Goal: Information Seeking & Learning: Find specific fact

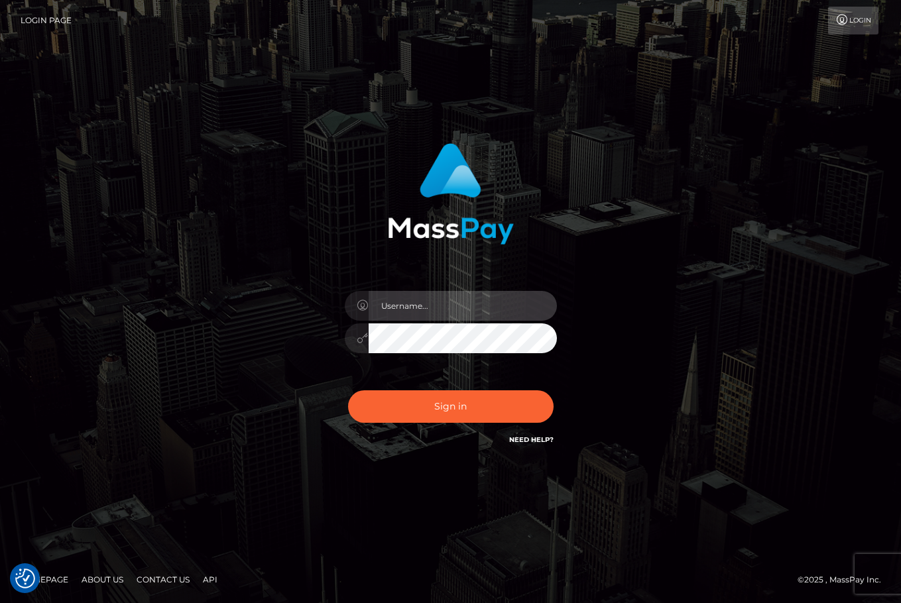
drag, startPoint x: 437, startPoint y: 318, endPoint x: 426, endPoint y: 306, distance: 16.0
click at [437, 317] on input "text" at bounding box center [462, 306] width 188 height 30
type input "ChristianC.xcite"
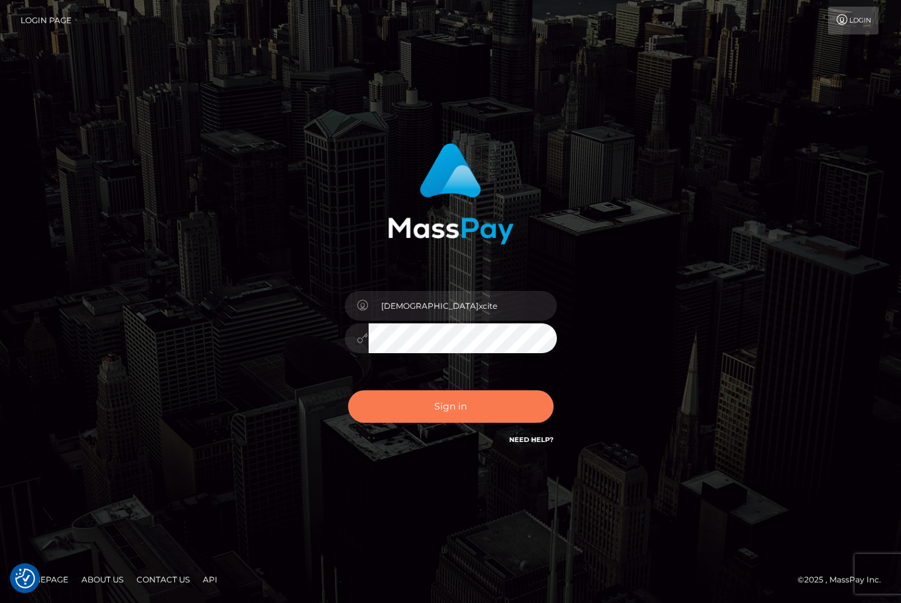
click at [480, 408] on button "Sign in" at bounding box center [450, 406] width 205 height 32
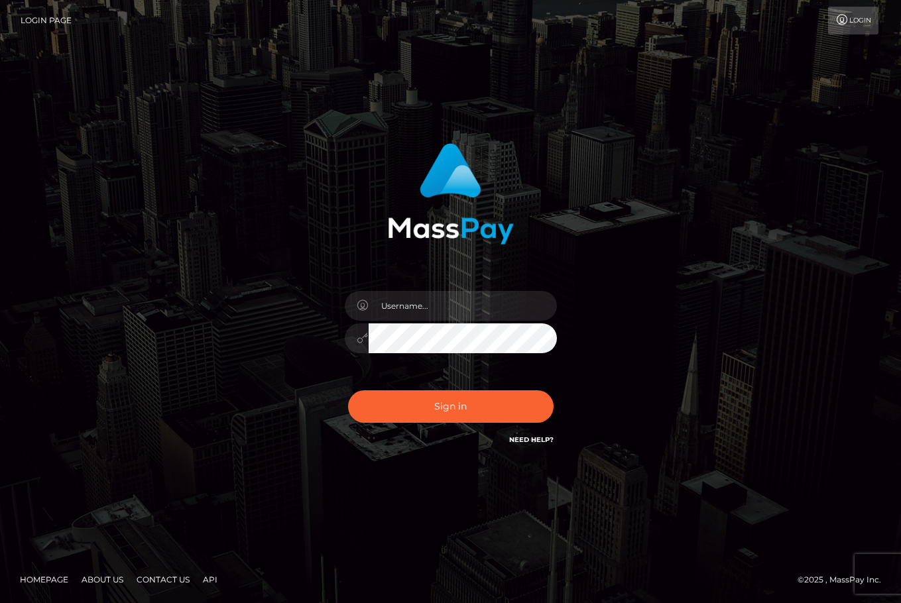
type input "ChristianC.xcite"
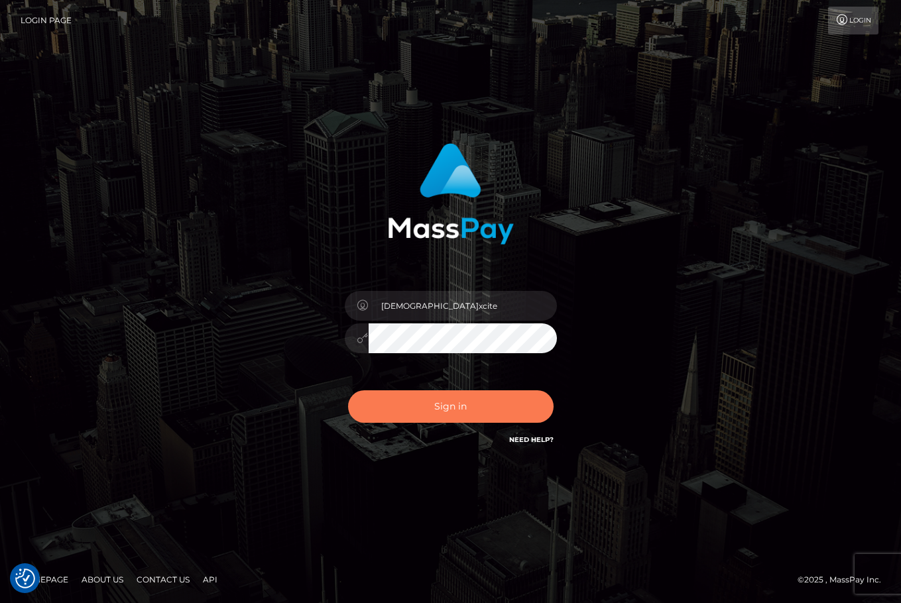
click at [456, 403] on button "Sign in" at bounding box center [450, 406] width 205 height 32
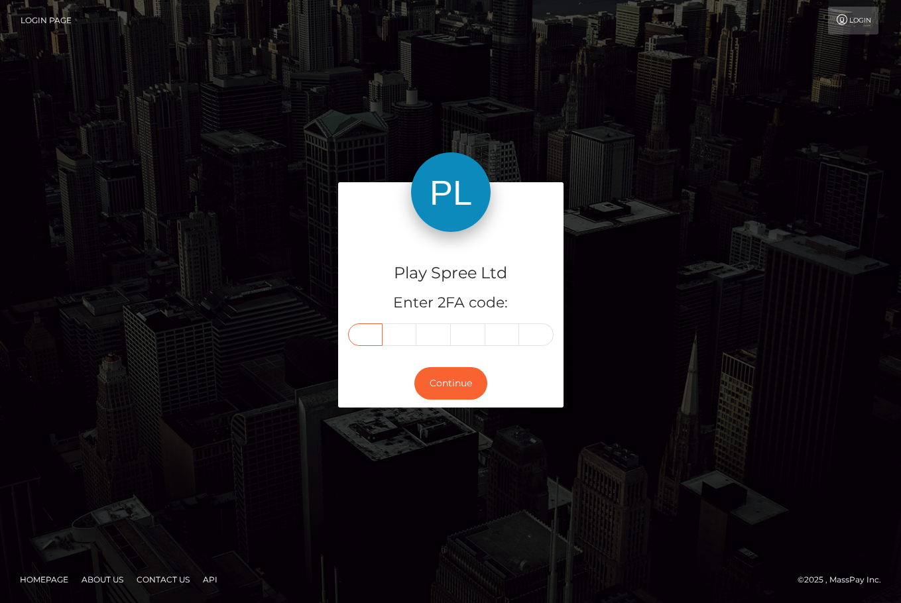
click at [370, 329] on input "text" at bounding box center [365, 334] width 34 height 23
type input "3"
type input "8"
type input "4"
type input "3"
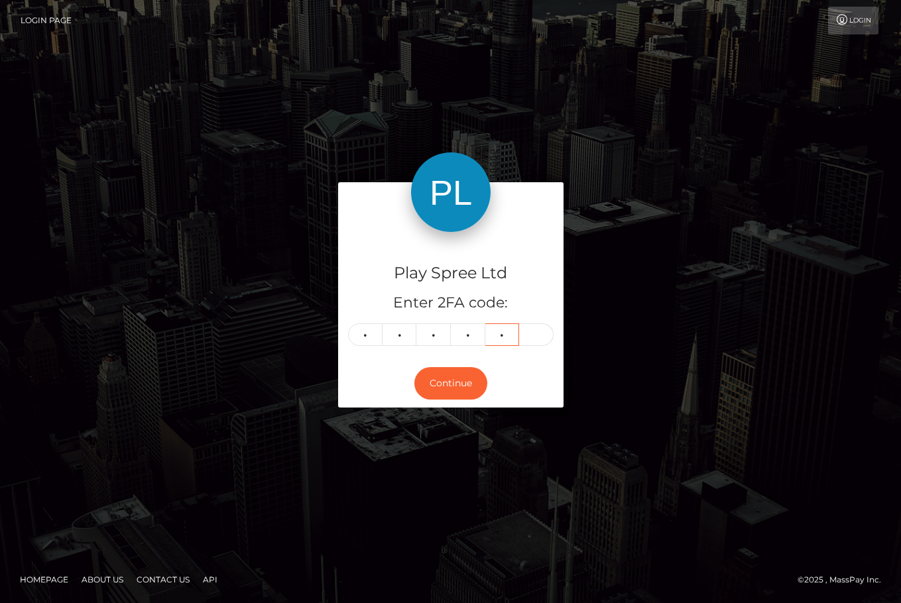
type input "8"
type input "7"
click at [461, 392] on button "Continue" at bounding box center [450, 383] width 73 height 32
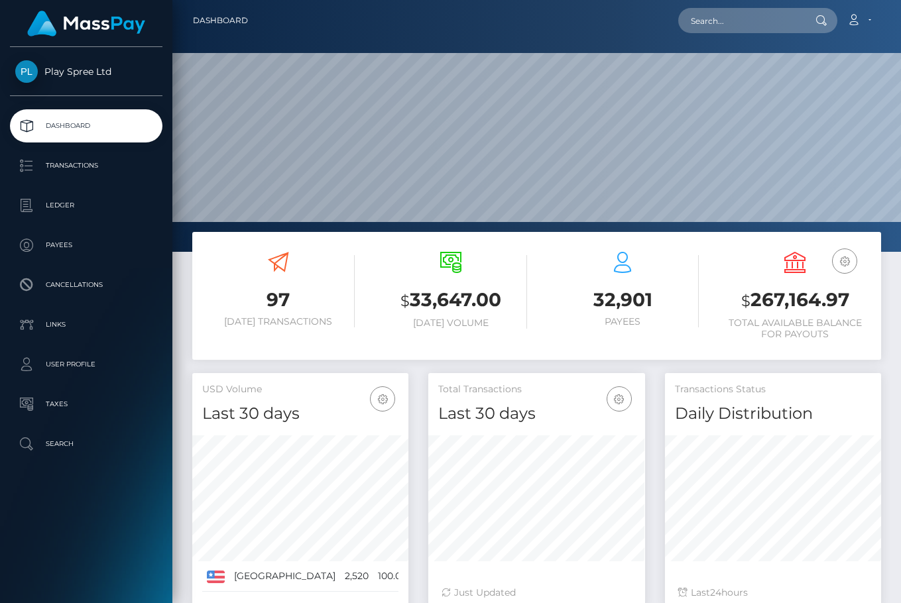
scroll to position [235, 217]
click at [63, 198] on p "Ledger" at bounding box center [86, 206] width 142 height 20
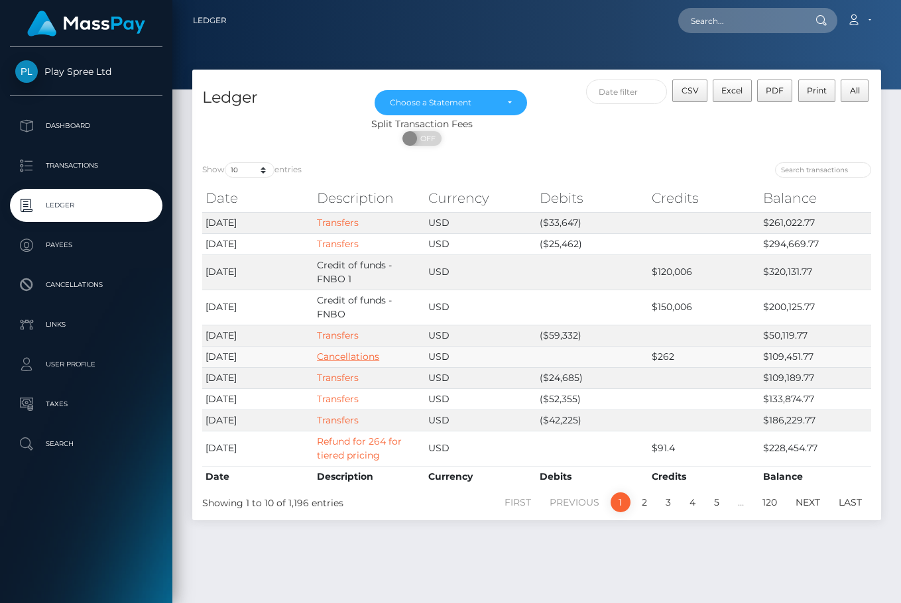
click at [359, 356] on link "Cancellations" at bounding box center [348, 357] width 62 height 12
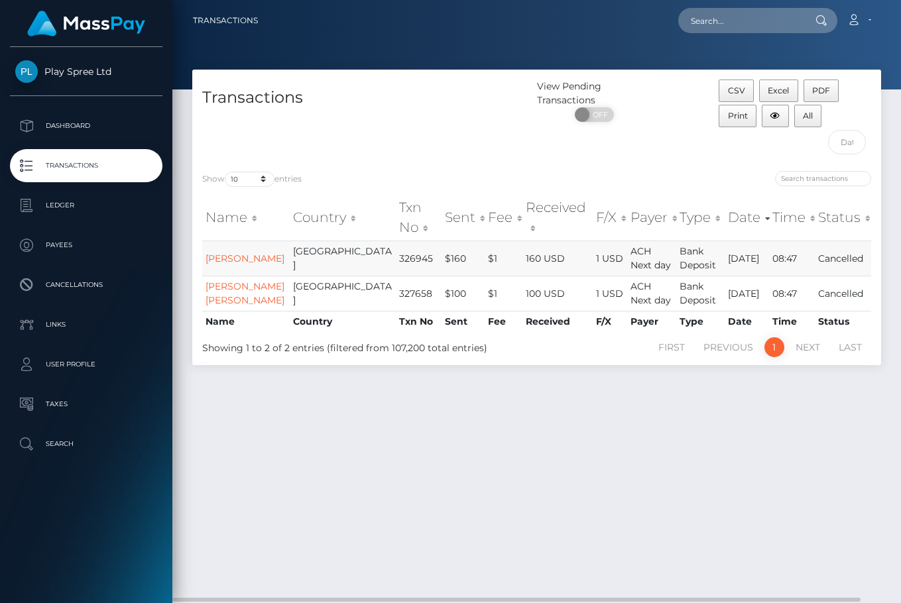
click at [396, 260] on td "326945" at bounding box center [419, 258] width 46 height 35
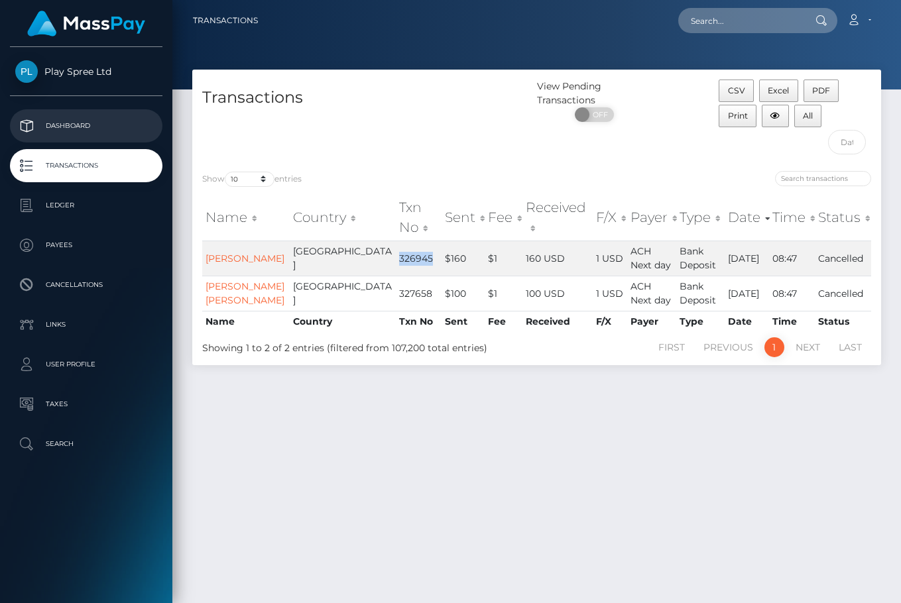
copy td "326945"
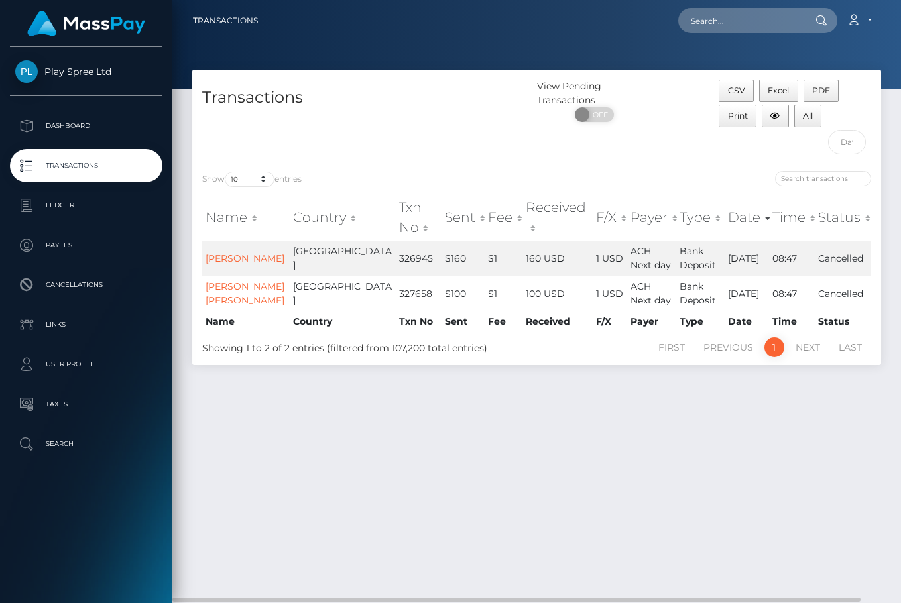
drag, startPoint x: 748, startPoint y: 428, endPoint x: 742, endPoint y: 423, distance: 8.0
click at [748, 428] on div "Transactions View Pending Transactions ON OFF CSV Excel PDF Print All Show 10 2…" at bounding box center [536, 331] width 728 height 522
click at [396, 296] on td "327658" at bounding box center [419, 293] width 46 height 35
copy td "327658"
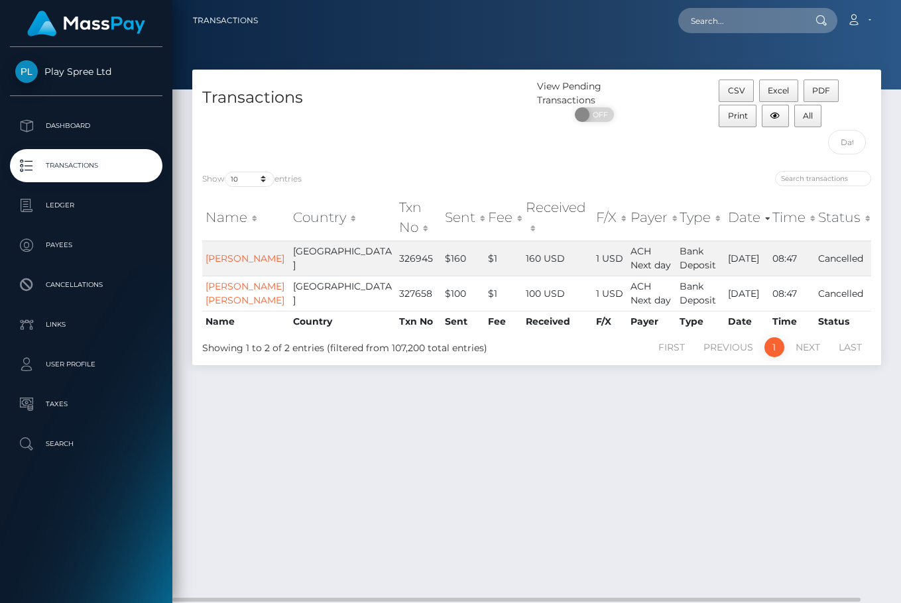
drag, startPoint x: 697, startPoint y: 455, endPoint x: 680, endPoint y: 356, distance: 100.8
click at [697, 455] on div "Transactions View Pending Transactions ON OFF CSV Excel PDF Print All Show 10 2…" at bounding box center [536, 331] width 728 height 522
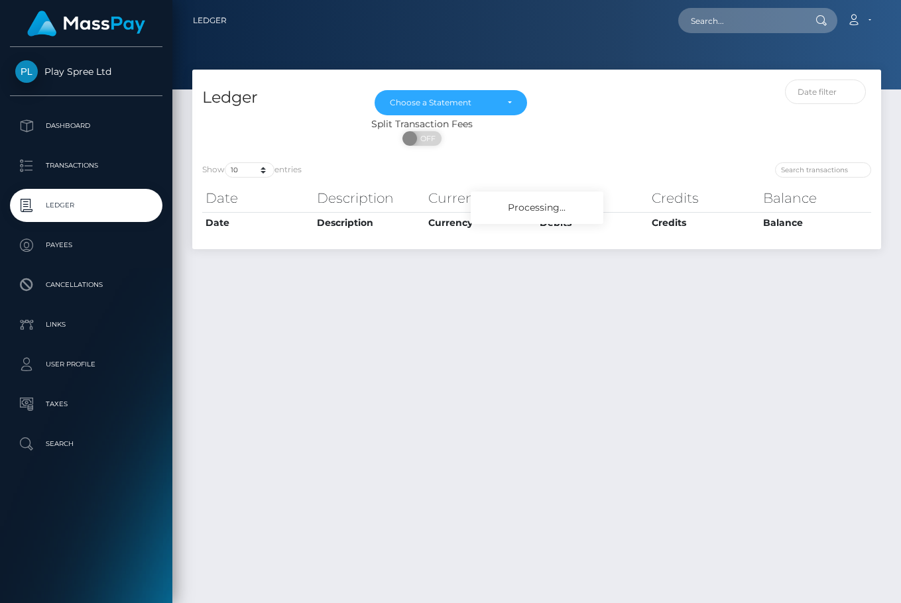
click at [72, 207] on p "Ledger" at bounding box center [86, 206] width 142 height 20
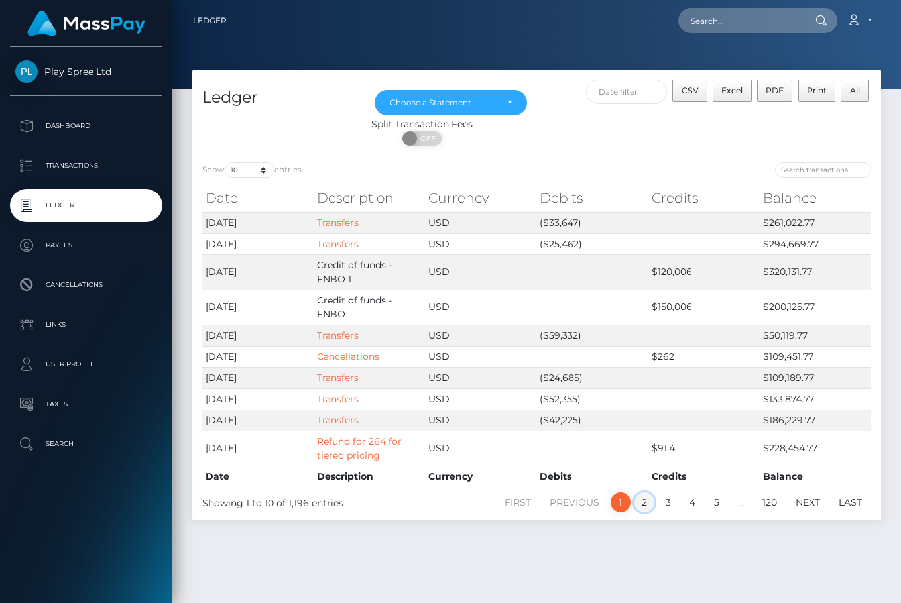
click at [643, 504] on link "2" at bounding box center [644, 502] width 20 height 20
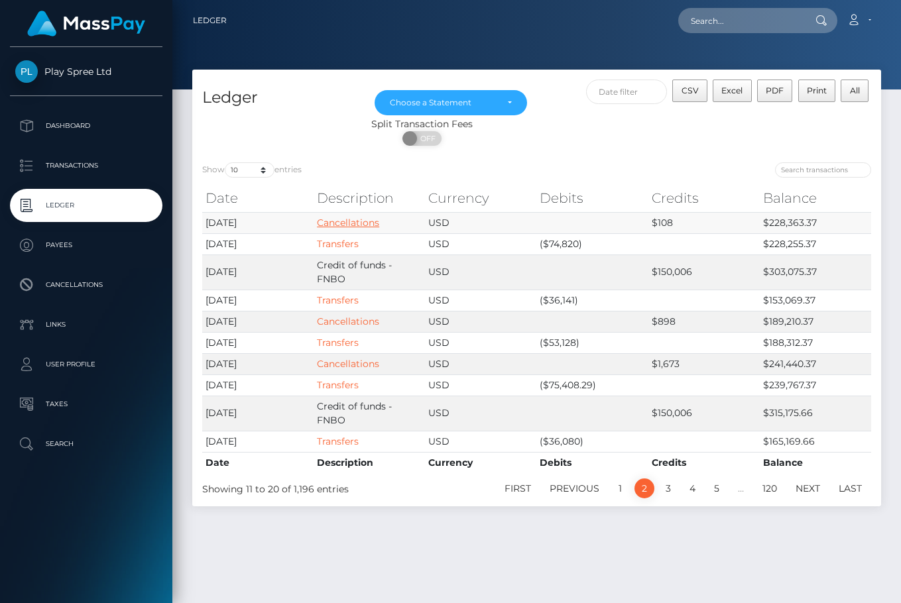
click at [361, 222] on link "Cancellations" at bounding box center [348, 223] width 62 height 12
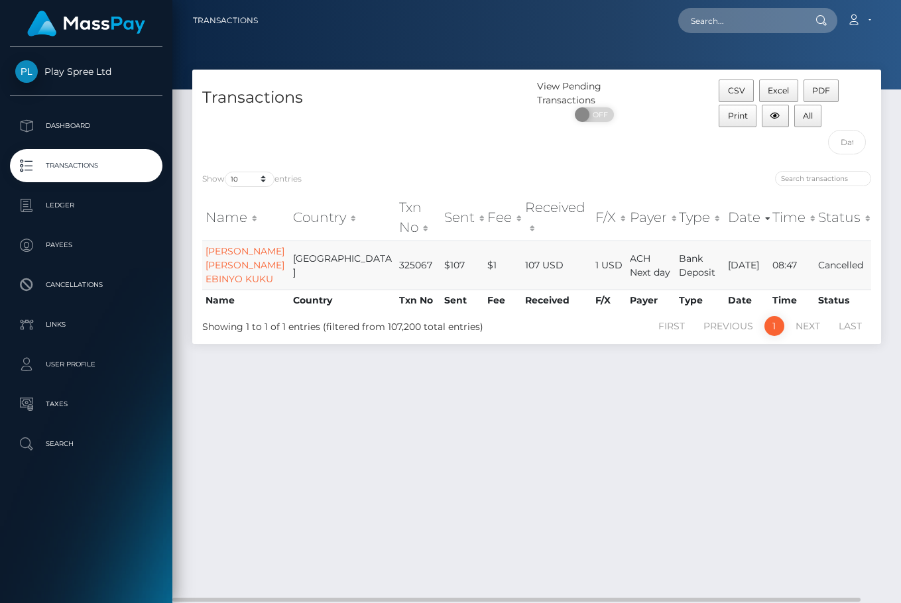
click at [396, 274] on td "325067" at bounding box center [419, 265] width 46 height 49
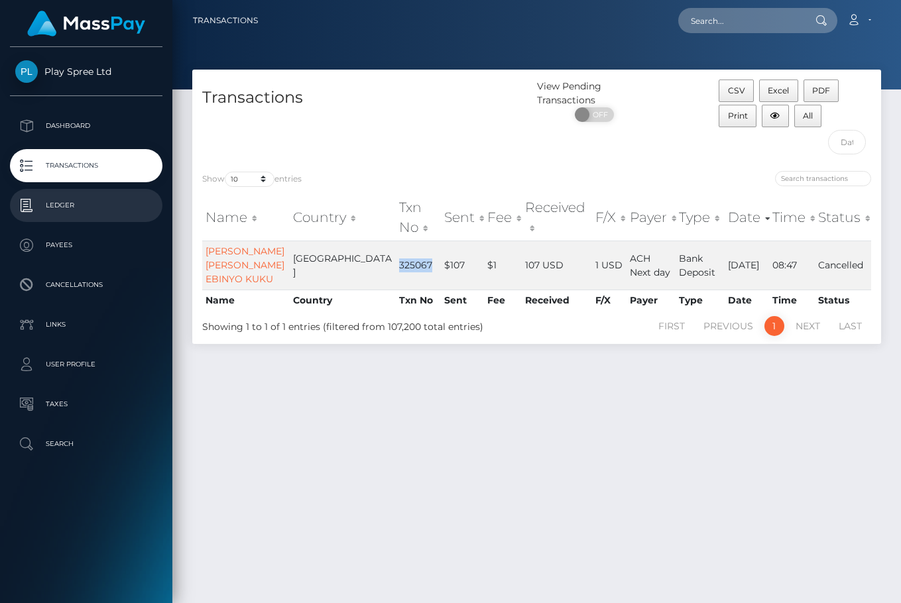
copy td "325067"
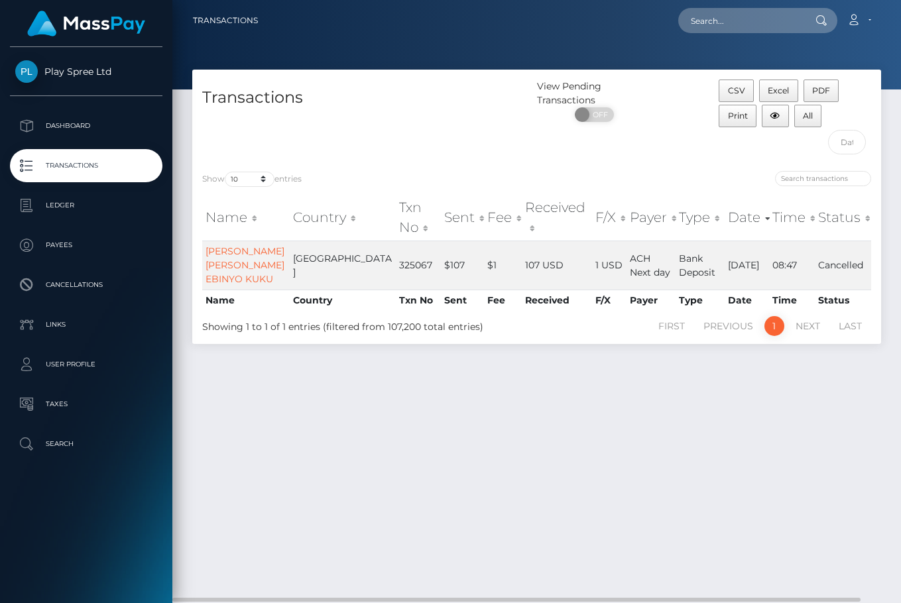
click at [744, 474] on div "Transactions View Pending Transactions ON OFF CSV Excel PDF Print All Show 10 2…" at bounding box center [536, 331] width 728 height 522
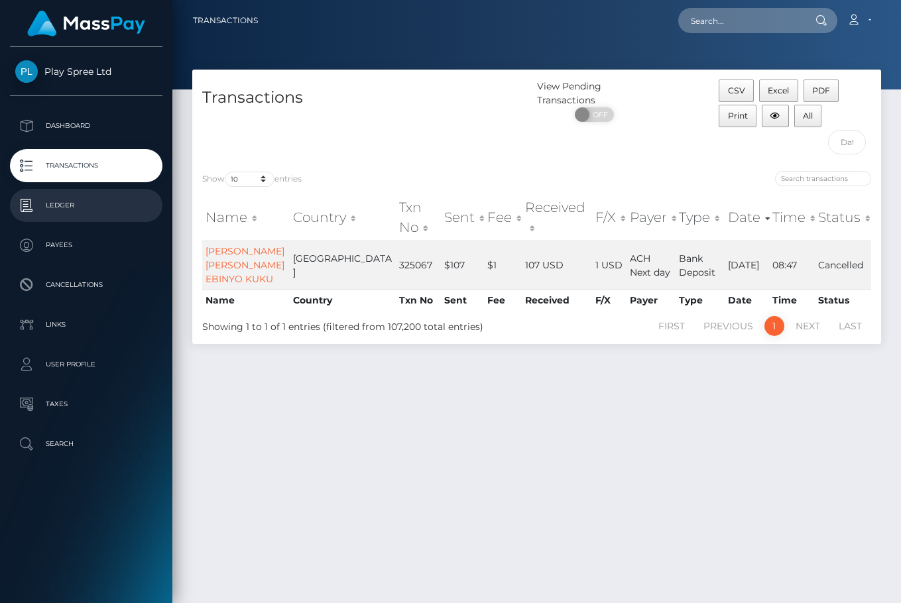
click at [59, 199] on p "Ledger" at bounding box center [86, 206] width 142 height 20
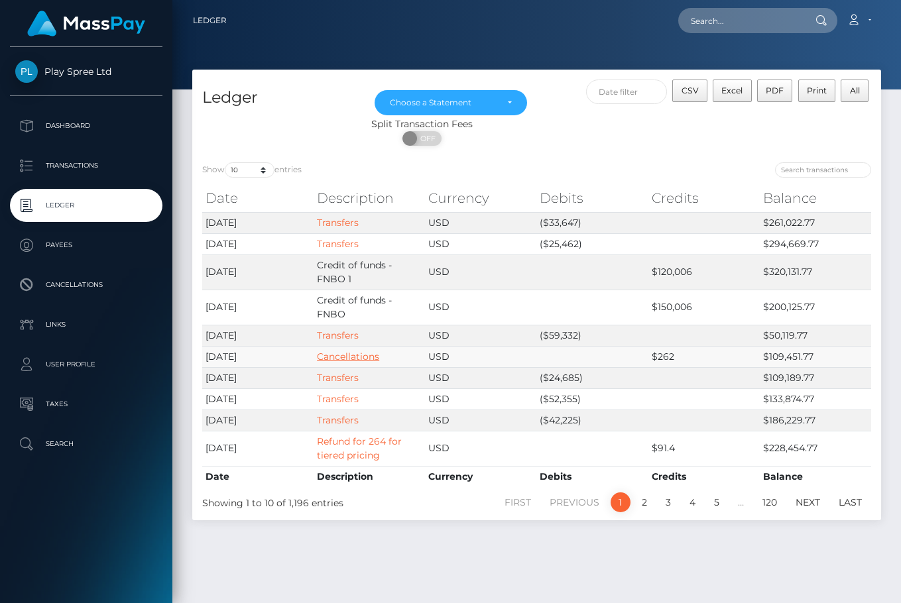
click at [359, 352] on link "Cancellations" at bounding box center [348, 357] width 62 height 12
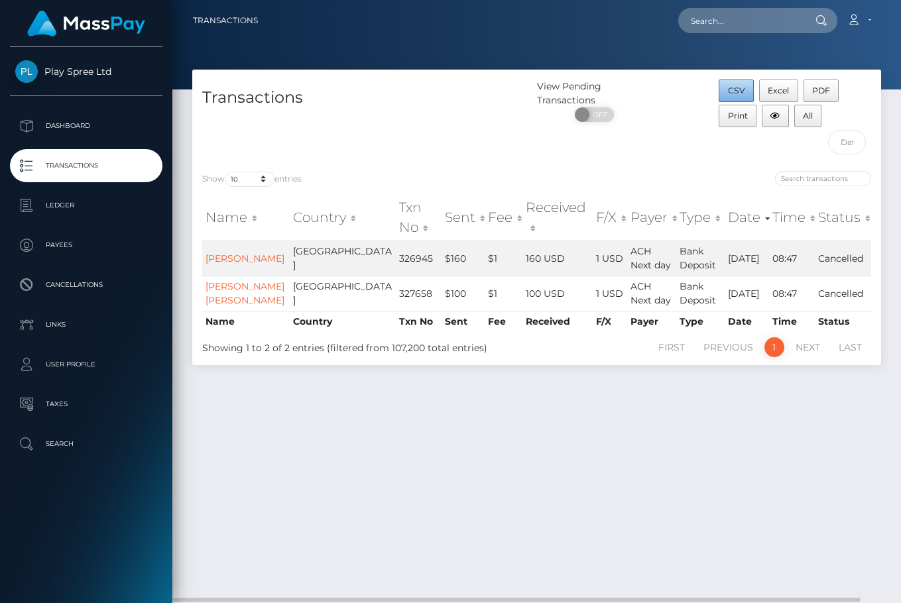
click at [733, 87] on span "CSV" at bounding box center [736, 90] width 17 height 10
click at [640, 437] on div "Transactions View Pending Transactions ON OFF CSV Excel PDF Print All Show 10 2…" at bounding box center [536, 331] width 728 height 522
click at [712, 15] on input "text" at bounding box center [740, 20] width 125 height 25
paste input "326945"
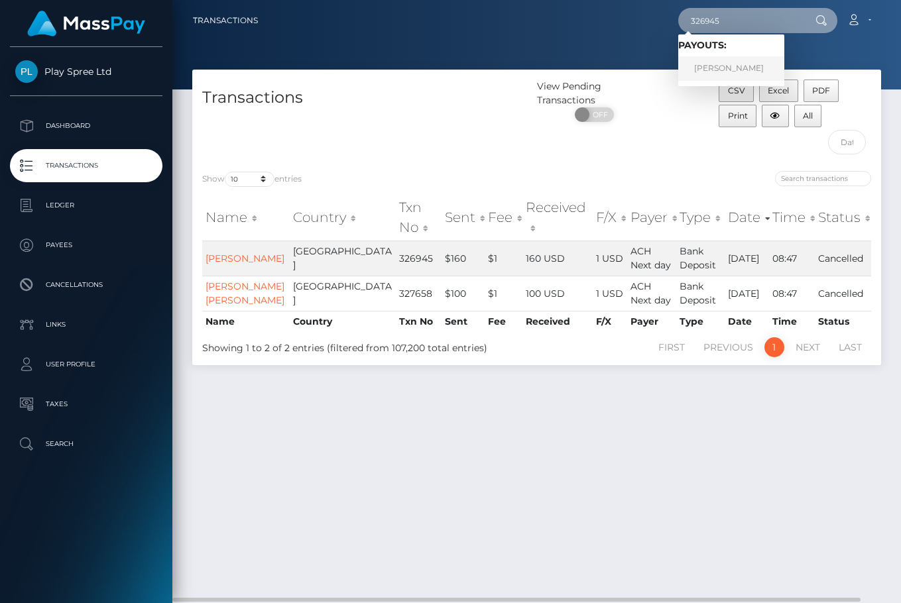
type input "326945"
click at [752, 66] on link "KYLE GENE HERSHBERGER" at bounding box center [731, 68] width 106 height 25
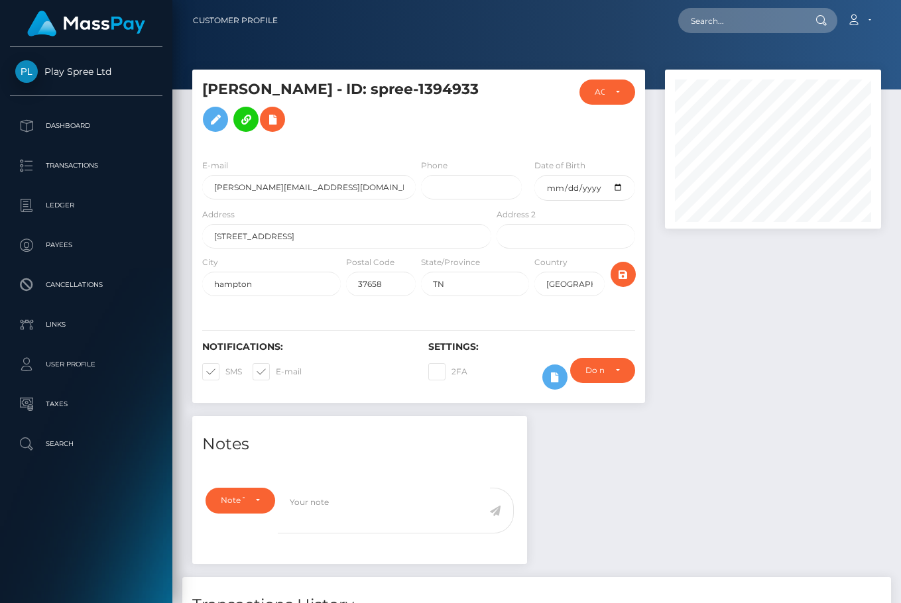
scroll to position [159, 217]
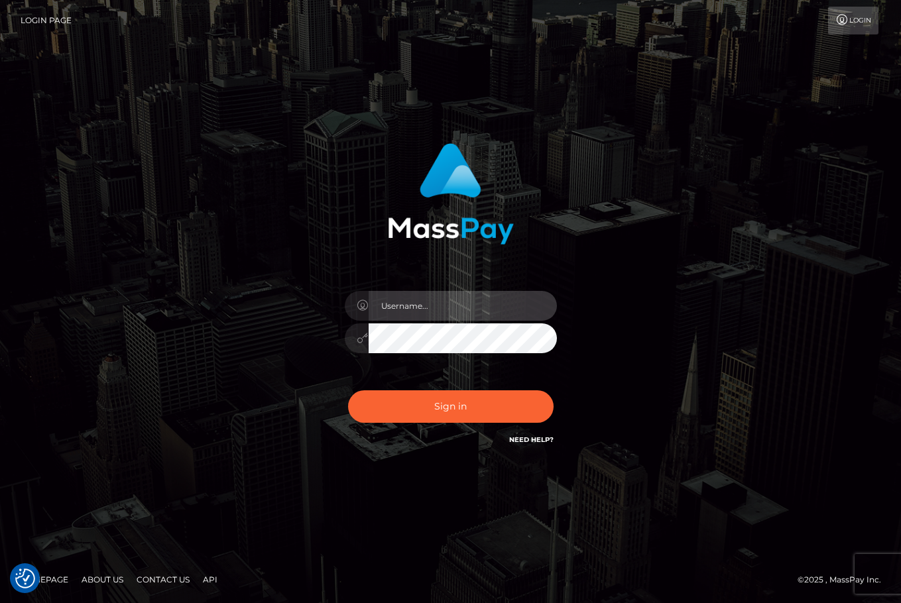
click at [415, 304] on input "text" at bounding box center [462, 306] width 188 height 30
type input "christianc.xcite"
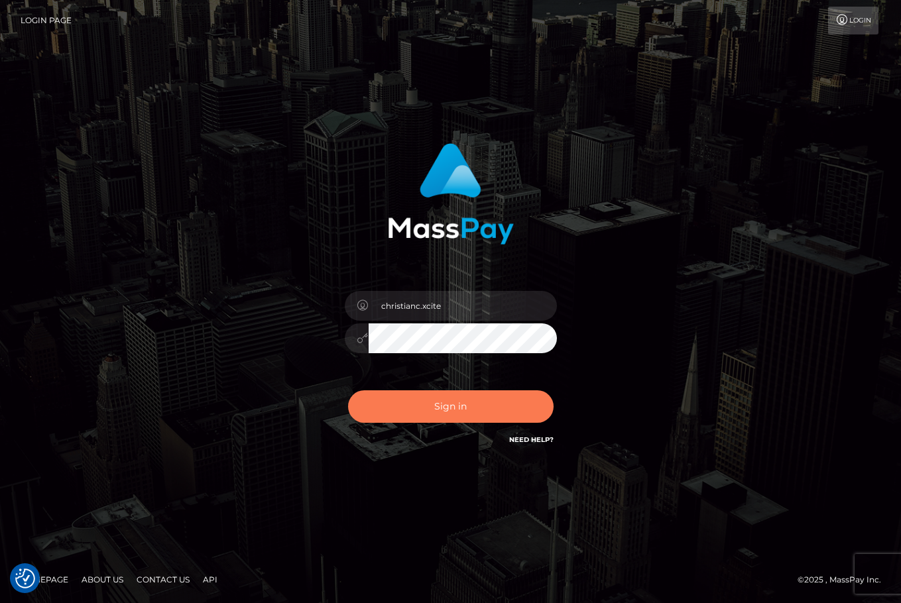
click at [473, 412] on button "Sign in" at bounding box center [450, 406] width 205 height 32
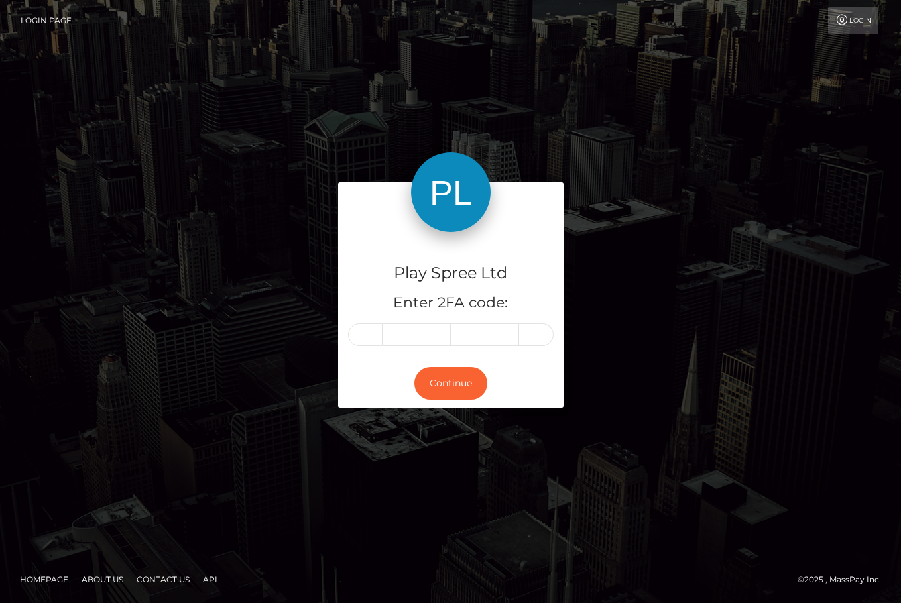
click at [367, 342] on input "text" at bounding box center [365, 334] width 34 height 23
type input "1"
type input "7"
type input "4"
type input "1"
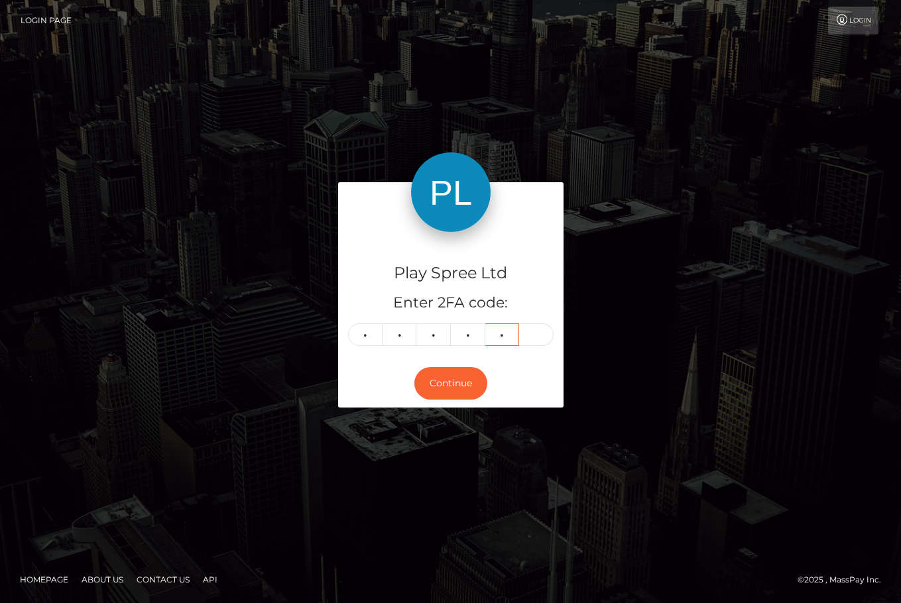
type input "1"
type input "2"
click at [446, 385] on button "Continue" at bounding box center [450, 383] width 73 height 32
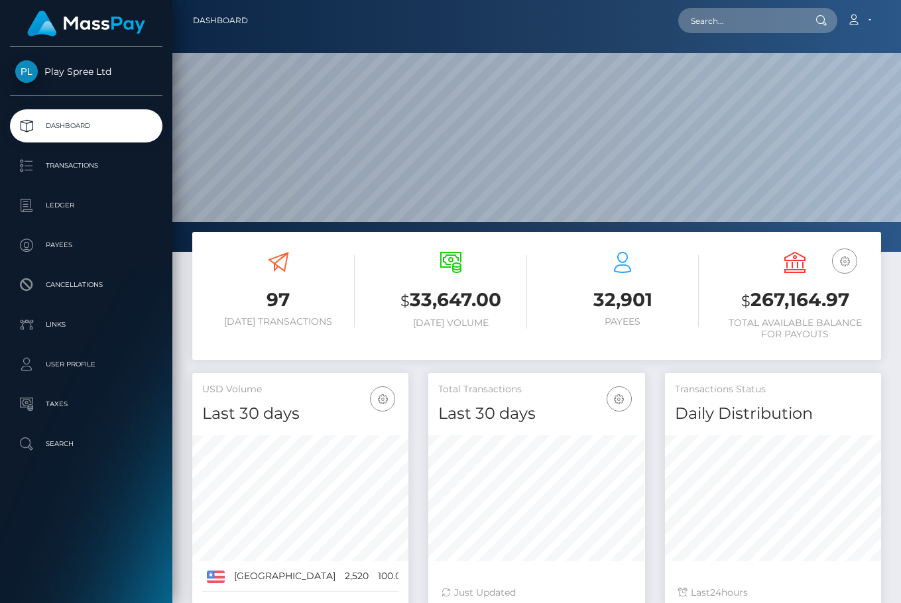
scroll to position [235, 217]
click at [725, 21] on input "text" at bounding box center [740, 20] width 125 height 25
paste input "326945"
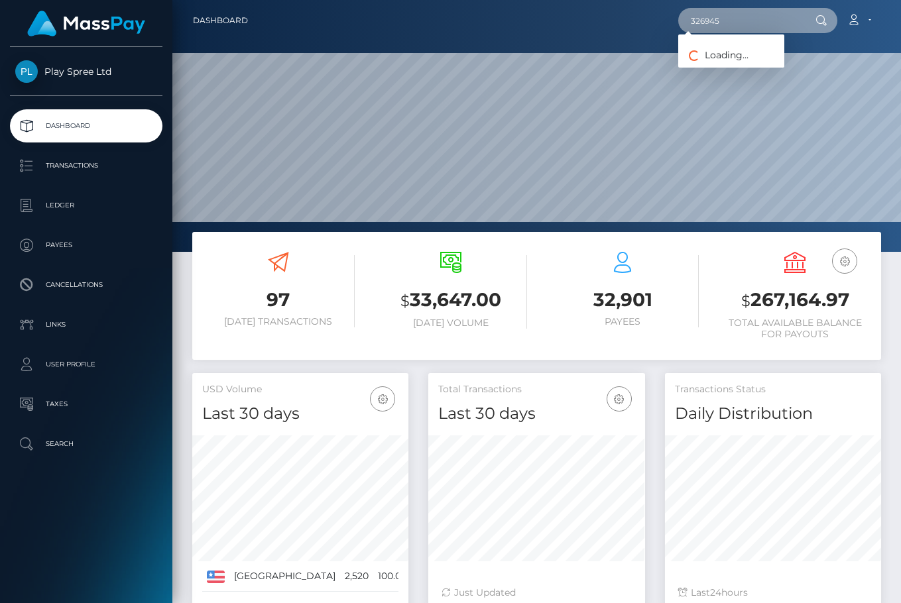
type input "326945"
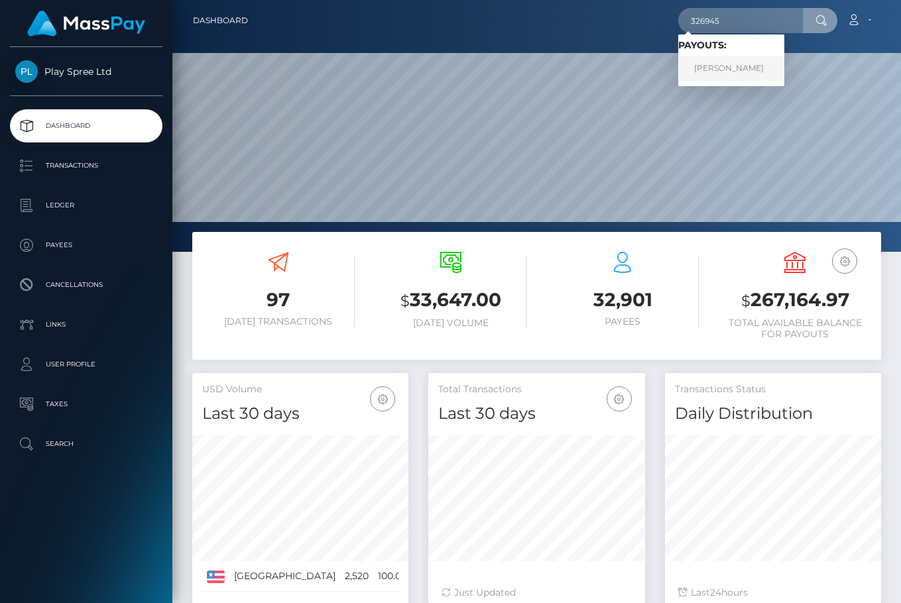
click at [766, 66] on link "KYLE GENE HERSHBERGER" at bounding box center [731, 68] width 106 height 25
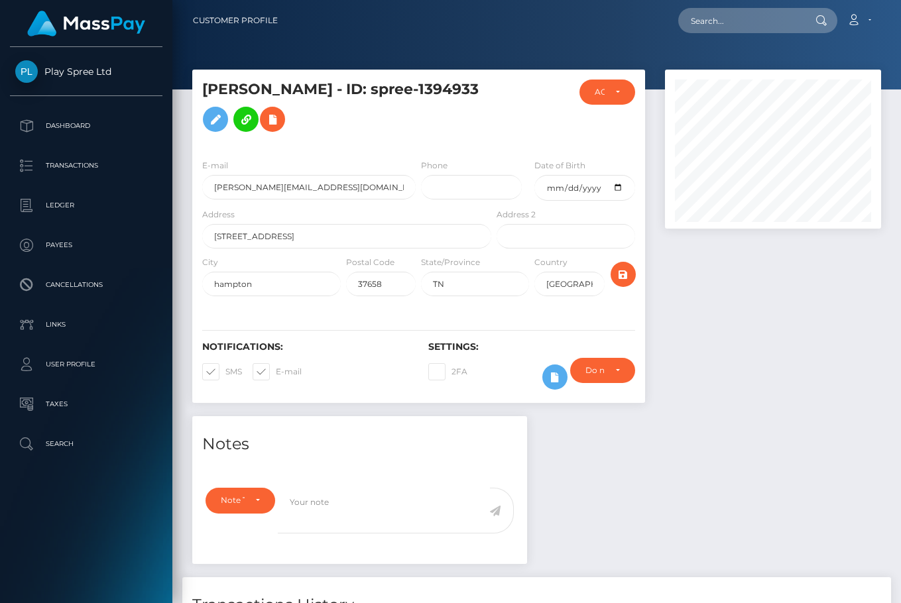
scroll to position [159, 217]
click at [253, 194] on input "[PERSON_NAME][EMAIL_ADDRESS][DOMAIN_NAME]" at bounding box center [308, 187] width 213 height 25
click at [253, 194] on input "kylehershberger@aim.com" at bounding box center [308, 187] width 213 height 25
click at [732, 349] on div at bounding box center [773, 243] width 236 height 347
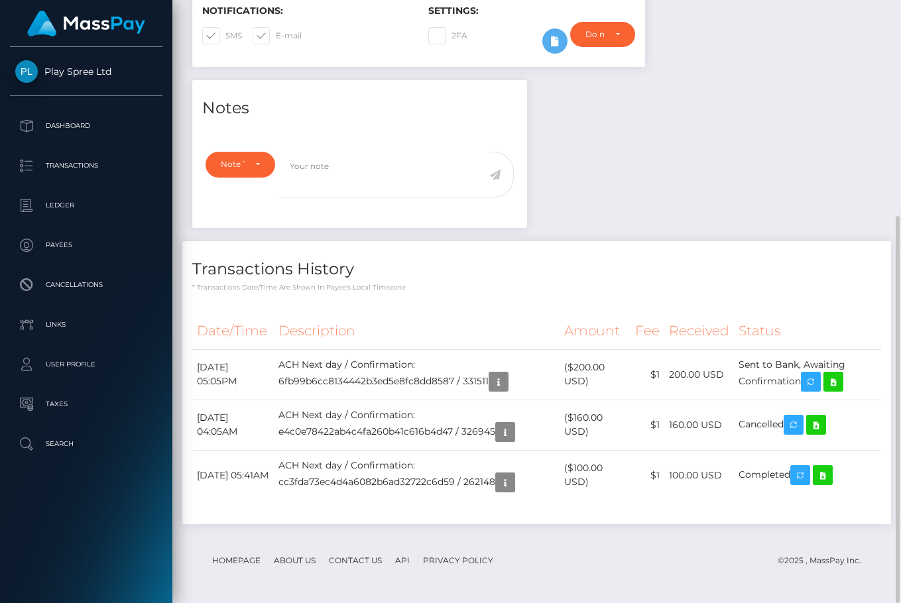
click at [763, 85] on div "Notes Note Type Compliance Clear Compliance General Note Type" at bounding box center [536, 308] width 708 height 457
click at [230, 418] on td "August 14, 2025 04:05AM" at bounding box center [233, 425] width 82 height 50
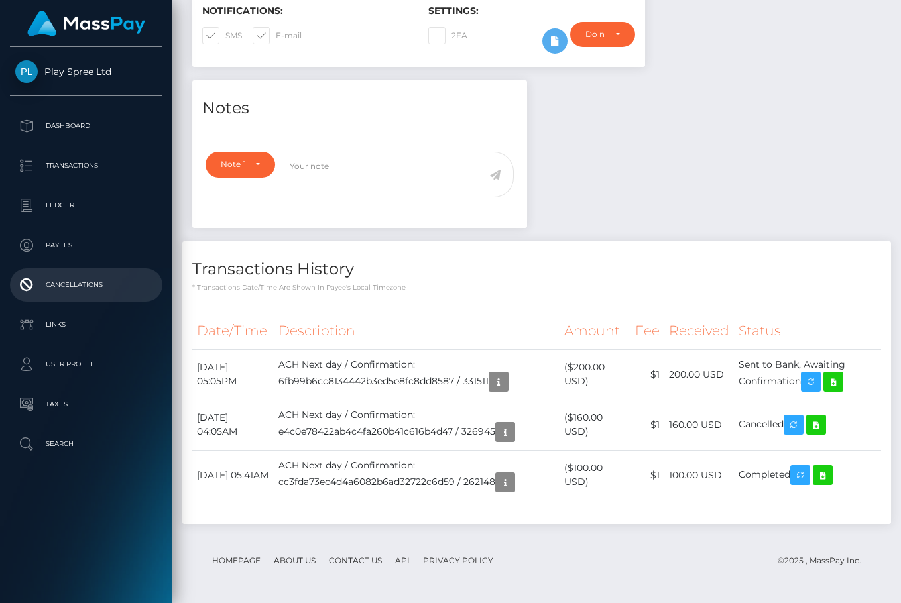
copy tr "August 14, 2025 04:05AM"
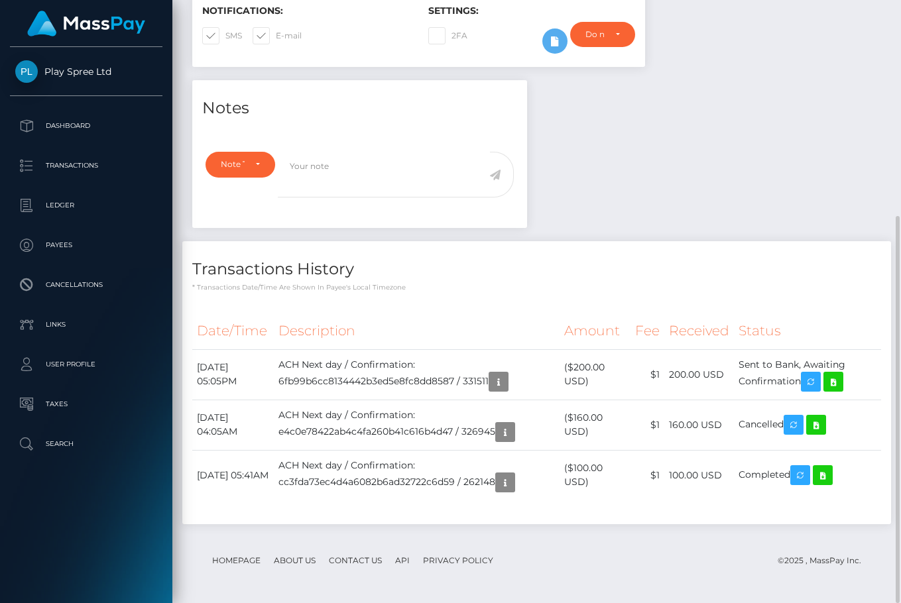
drag, startPoint x: 775, startPoint y: 175, endPoint x: 819, endPoint y: 68, distance: 115.7
click at [775, 175] on div "Notes Note Type Compliance Clear Compliance General Note Type" at bounding box center [536, 308] width 708 height 457
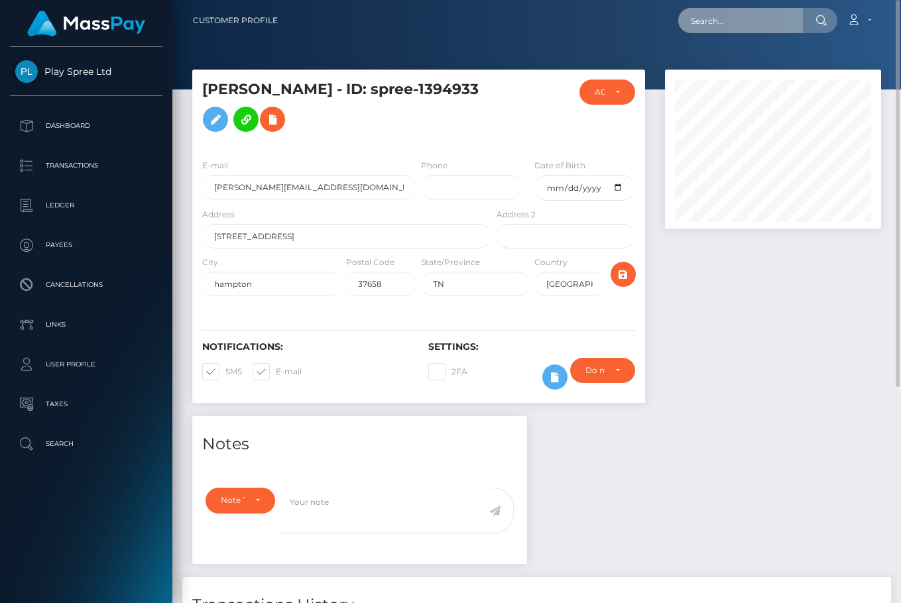
click at [718, 21] on input "text" at bounding box center [740, 20] width 125 height 25
paste input "327658"
type input "327658"
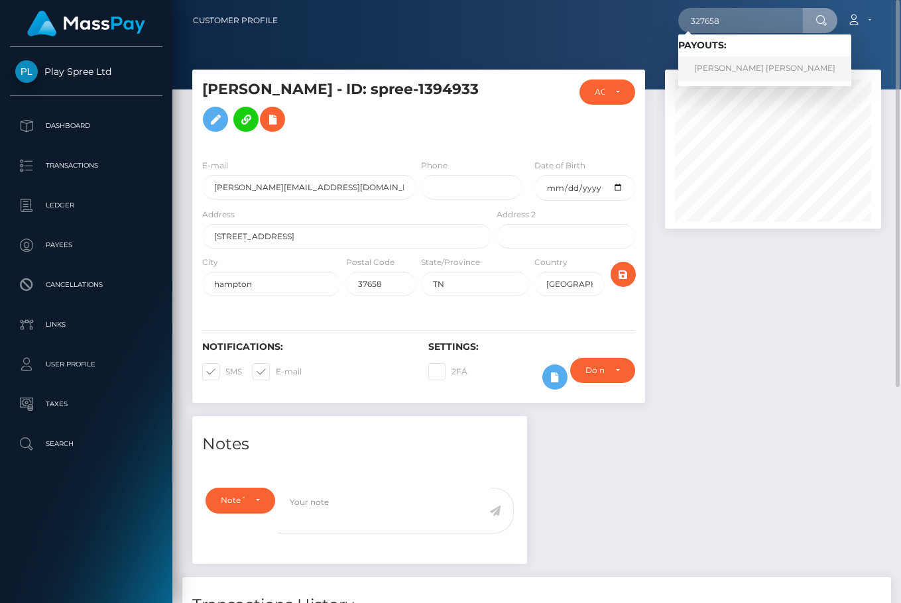
click at [746, 66] on link "ASHLEY NICHOLE JENKINS" at bounding box center [764, 68] width 173 height 25
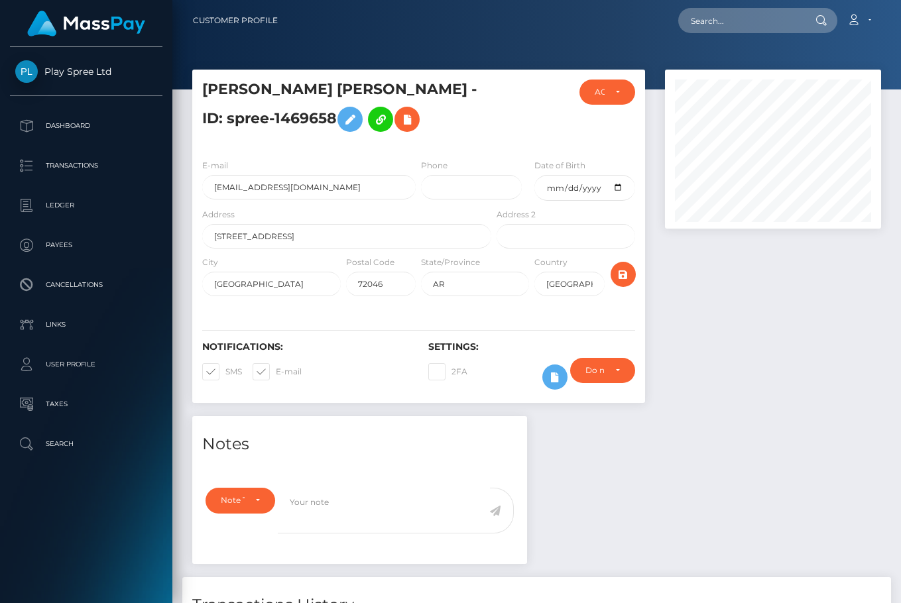
click at [321, 186] on input "[EMAIL_ADDRESS][DOMAIN_NAME]" at bounding box center [308, 187] width 213 height 25
click at [321, 186] on input "beautifullovingwoman1987@gmail.com" at bounding box center [308, 187] width 213 height 25
click at [758, 365] on div at bounding box center [773, 243] width 236 height 347
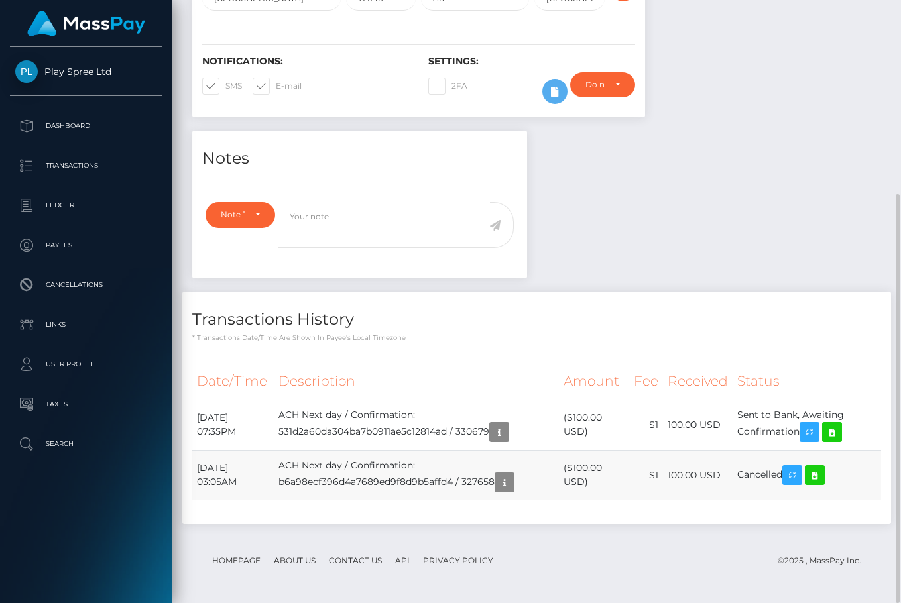
click at [201, 467] on td "August 15, 2025 03:05AM" at bounding box center [233, 475] width 82 height 50
click at [203, 467] on td "August 15, 2025 03:05AM" at bounding box center [233, 475] width 82 height 50
copy tr "August 15, 2025 03:05AM"
click at [753, 180] on div "Notes Note Type Compliance Clear Compliance General Note Type" at bounding box center [536, 334] width 708 height 407
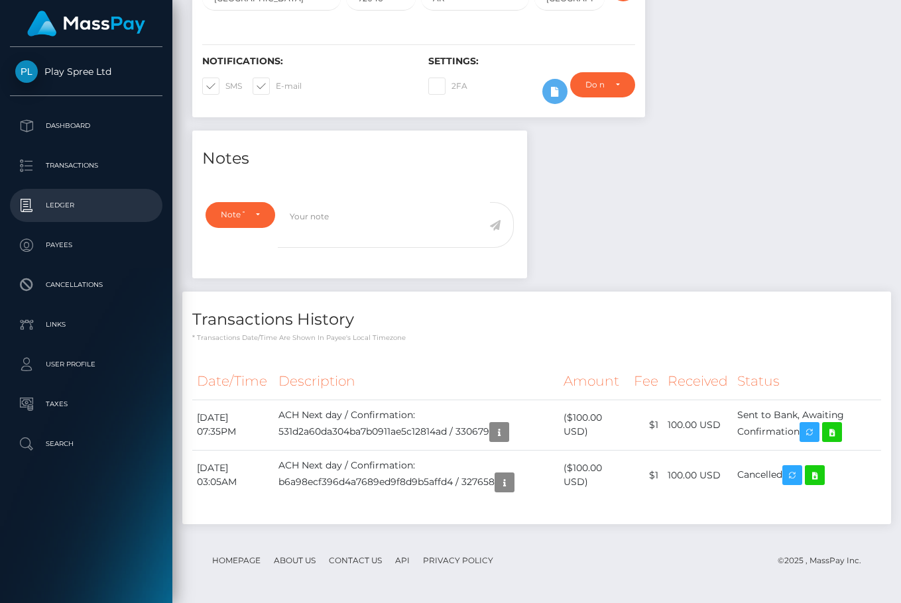
click at [69, 207] on p "Ledger" at bounding box center [86, 206] width 142 height 20
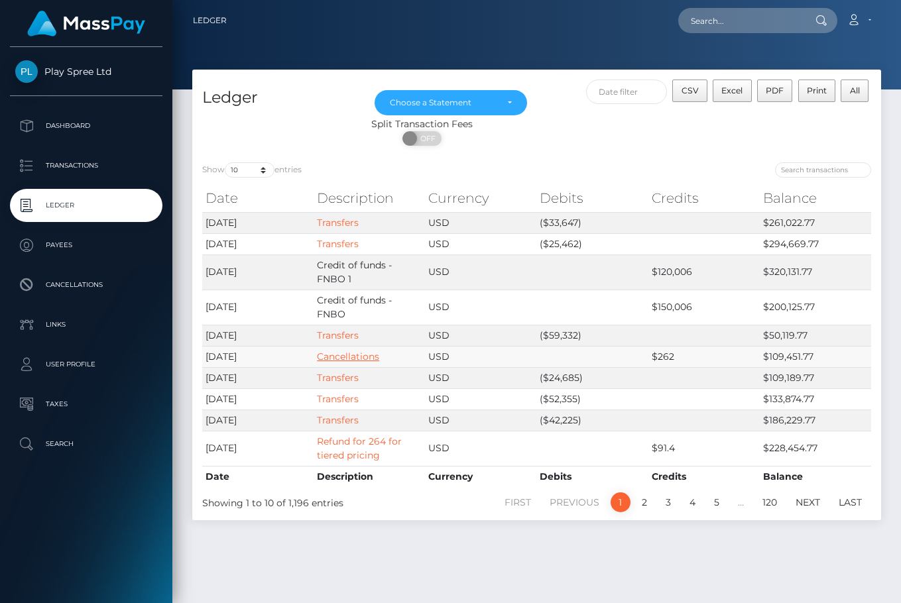
click at [355, 354] on link "Cancellations" at bounding box center [348, 357] width 62 height 12
